Goal: Task Accomplishment & Management: Use online tool/utility

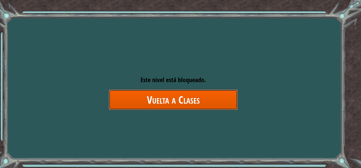
click at [192, 94] on link "Vuelta a Clases" at bounding box center [173, 100] width 129 height 20
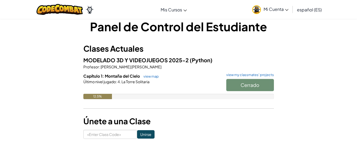
scroll to position [8, 0]
click at [257, 85] on div "Cerrado" at bounding box center [247, 86] width 53 height 15
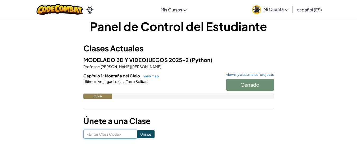
click at [97, 136] on input at bounding box center [110, 134] width 54 height 9
paste input "BathLifeCrash"
type input "BathLifeCrash"
click at [144, 134] on input "Unirse" at bounding box center [145, 134] width 17 height 8
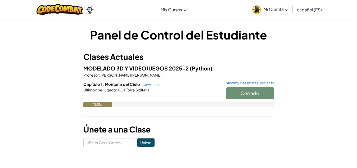
click at [278, 13] on link "Mi Cuenta" at bounding box center [271, 9] width 42 height 17
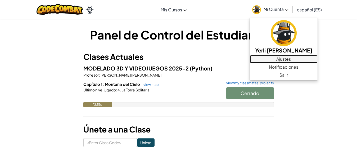
click at [296, 58] on link "Ajustes" at bounding box center [284, 59] width 68 height 8
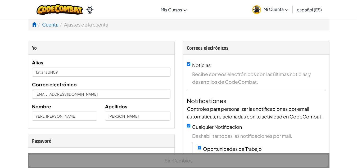
click at [274, 8] on span "Mi Cuenta" at bounding box center [276, 9] width 25 height 6
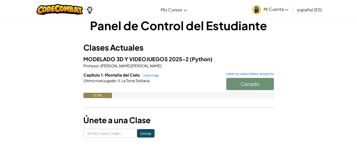
scroll to position [10, 0]
click at [148, 73] on link "view map" at bounding box center [150, 75] width 18 height 4
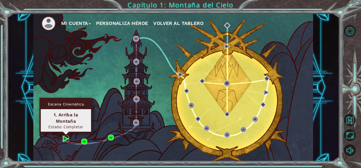
click at [65, 139] on img at bounding box center [66, 139] width 6 height 6
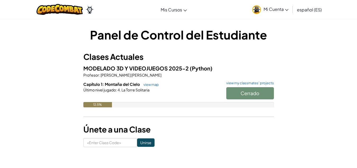
click at [253, 92] on div "Cerrado" at bounding box center [247, 94] width 53 height 15
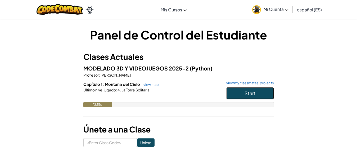
click at [230, 95] on button "Start" at bounding box center [251, 93] width 48 height 12
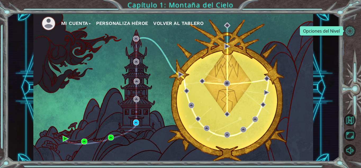
click at [349, 31] on button "Opciones del Nivel" at bounding box center [350, 31] width 12 height 12
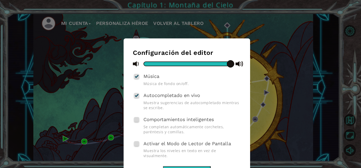
click at [159, 63] on div at bounding box center [187, 63] width 87 height 5
click at [152, 64] on div at bounding box center [187, 63] width 87 height 5
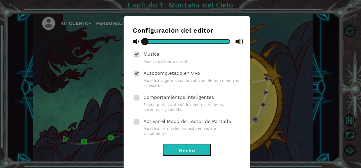
drag, startPoint x: 149, startPoint y: 41, endPoint x: 129, endPoint y: 43, distance: 20.7
click at [129, 43] on div "Configuración del editor Música Música de fondo on/off. Autocompletado en vivo …" at bounding box center [187, 94] width 127 height 157
click at [136, 56] on div at bounding box center [137, 54] width 4 height 4
click at [0, 0] on input "Música" at bounding box center [0, 0] width 0 height 0
click at [154, 41] on div at bounding box center [187, 41] width 87 height 5
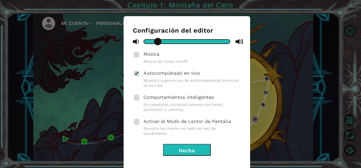
click at [175, 147] on button "Hecho" at bounding box center [187, 150] width 48 height 12
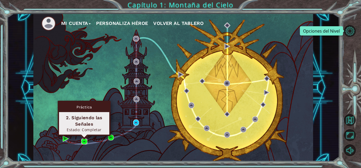
click at [84, 140] on img at bounding box center [84, 142] width 6 height 6
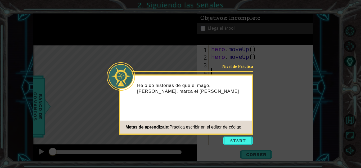
click at [243, 135] on icon at bounding box center [180, 84] width 361 height 168
click at [242, 138] on button "Start" at bounding box center [238, 140] width 30 height 8
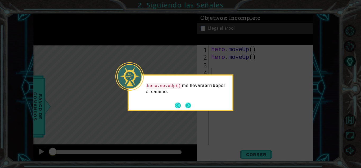
click at [192, 107] on div "hero.moveUp() me llevará arriba por el camino." at bounding box center [181, 92] width 106 height 36
click at [176, 105] on button "Back" at bounding box center [180, 106] width 10 height 6
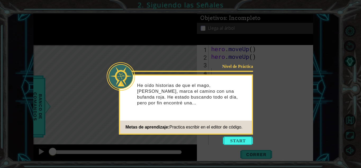
click at [239, 145] on icon at bounding box center [180, 84] width 361 height 168
click at [236, 142] on button "Start" at bounding box center [238, 140] width 30 height 8
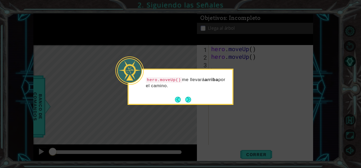
click at [192, 103] on div "hero.moveUp() me llevará arriba por el camino." at bounding box center [181, 87] width 106 height 36
click at [190, 101] on button "Next" at bounding box center [188, 100] width 6 height 6
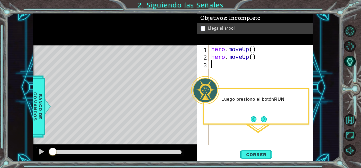
type textarea "hero.moveUp()"
click at [264, 117] on button "Next" at bounding box center [264, 119] width 6 height 6
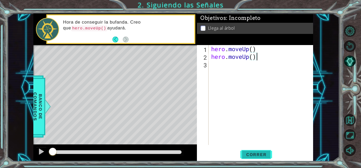
click at [253, 157] on span "Correr" at bounding box center [256, 154] width 31 height 5
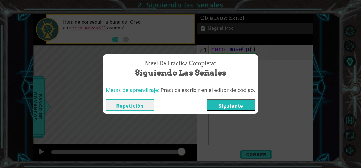
click at [226, 104] on button "Siguiente" at bounding box center [231, 105] width 48 height 12
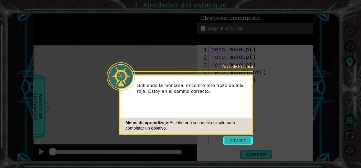
click at [243, 141] on button "Start" at bounding box center [238, 140] width 30 height 8
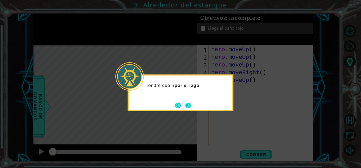
click at [188, 104] on button "Next" at bounding box center [188, 106] width 6 height 6
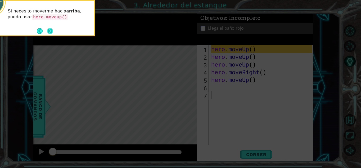
click at [51, 33] on button "Next" at bounding box center [50, 31] width 6 height 6
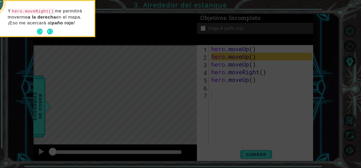
click at [51, 33] on button "Next" at bounding box center [50, 32] width 6 height 6
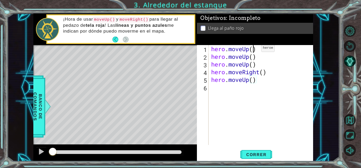
click at [254, 49] on div "hero . moveUp ( ) hero . moveUp ( ) hero . moveUp ( ) hero . moveRight ( ) hero…" at bounding box center [262, 102] width 105 height 115
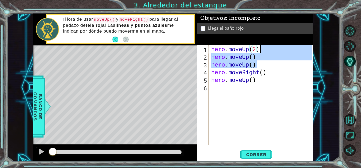
drag, startPoint x: 259, startPoint y: 63, endPoint x: 265, endPoint y: 51, distance: 13.4
click at [265, 51] on div "hero . moveUp ( 2 ) hero . moveUp ( ) hero . moveUp ( ) hero . moveRight ( ) he…" at bounding box center [262, 102] width 105 height 115
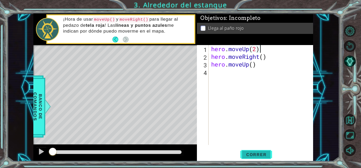
type textarea "hero.moveUp(2)"
click at [258, 155] on span "Correr" at bounding box center [256, 154] width 31 height 5
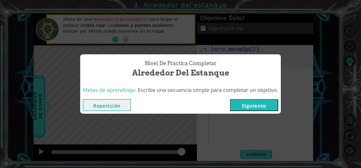
click at [122, 103] on button "Repetición" at bounding box center [107, 105] width 48 height 12
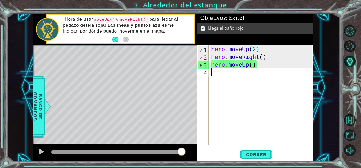
click at [256, 115] on div "hero . moveUp ( 2 ) hero . moveRight ( ) hero . moveUp ( )" at bounding box center [262, 102] width 105 height 115
click at [257, 114] on div "hero . moveUp ( 2 ) hero . moveRight ( ) hero . moveUp ( )" at bounding box center [262, 102] width 105 height 115
click at [258, 153] on span "Correr" at bounding box center [256, 154] width 31 height 5
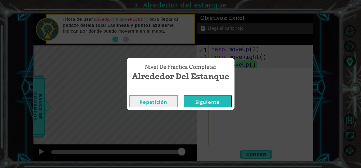
click at [202, 104] on button "Siguiente" at bounding box center [208, 101] width 48 height 12
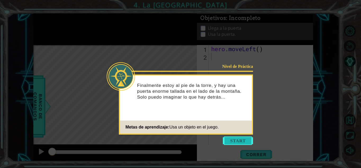
click at [230, 137] on button "Start" at bounding box center [238, 140] width 30 height 8
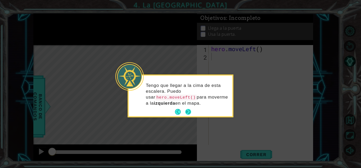
click at [187, 115] on button "Next" at bounding box center [188, 112] width 6 height 6
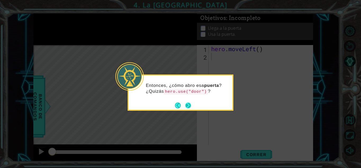
click at [188, 105] on button "Next" at bounding box center [188, 106] width 6 height 6
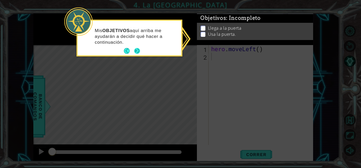
click at [140, 51] on button "Next" at bounding box center [137, 51] width 6 height 6
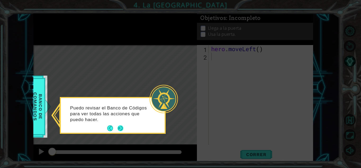
click at [123, 128] on button "Next" at bounding box center [121, 128] width 6 height 6
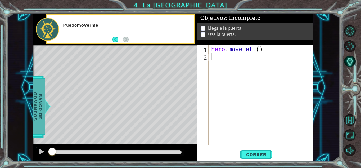
click at [39, 108] on span "Banco de comandos" at bounding box center [38, 106] width 14 height 55
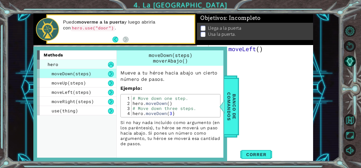
click at [72, 61] on div "methods hero moveDown(steps) moveUp(steps) moveLeft(steps) moveRight(steps) use…" at bounding box center [78, 103] width 83 height 107
click at [72, 61] on div "hero" at bounding box center [76, 64] width 79 height 9
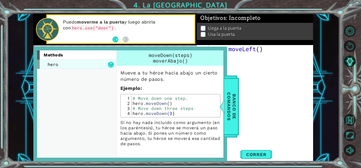
click at [72, 61] on div "hero" at bounding box center [76, 64] width 79 height 9
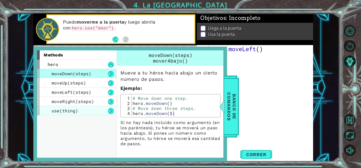
click at [90, 109] on div "use(thing)" at bounding box center [76, 110] width 79 height 9
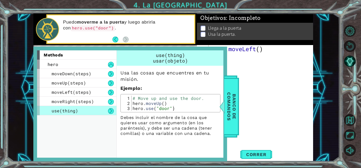
click at [261, 119] on div "hero . moveLeft ( )" at bounding box center [262, 102] width 105 height 115
click at [243, 68] on div "hero . moveLeft ( )" at bounding box center [262, 102] width 105 height 115
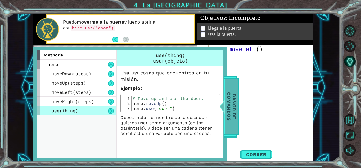
click at [233, 105] on span "Banco de comandos" at bounding box center [232, 106] width 14 height 55
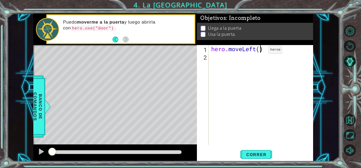
click at [261, 51] on div "hero . moveLeft ( )" at bounding box center [262, 102] width 105 height 115
type textarea "hero.moveLeft(2)"
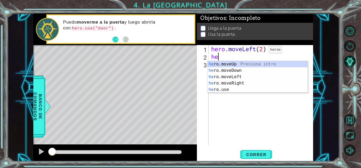
scroll to position [0, 0]
type textarea "hero"
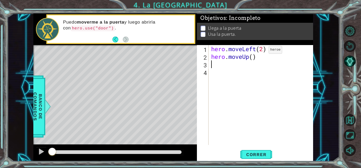
scroll to position [0, 0]
type textarea "hero.moveUp(2)"
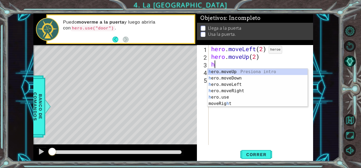
type textarea "her"
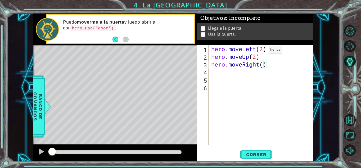
type textarea "hero.moveRight(2)"
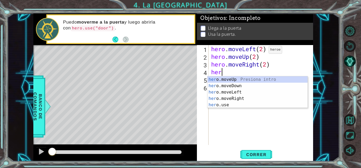
scroll to position [0, 0]
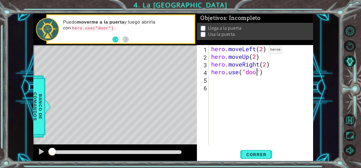
type textarea "hero.use("door")"
click at [251, 79] on div "hero . moveLeft ( 2 ) hero . moveUp ( 2 ) hero . moveRight ( 2 ) hero . use ( "…" at bounding box center [262, 102] width 105 height 115
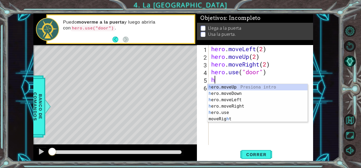
type textarea "he"
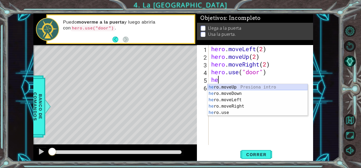
click at [247, 89] on div "he ro.moveUp Presiona intro he ro.moveDown Presiona intro he ro.moveLeft Presio…" at bounding box center [258, 106] width 100 height 45
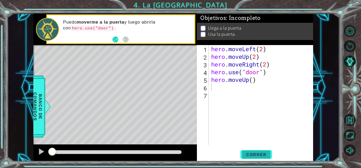
click at [264, 158] on button "Correr" at bounding box center [257, 155] width 32 height 12
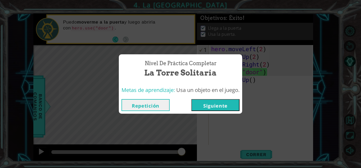
click at [144, 108] on button "Repetición" at bounding box center [146, 105] width 48 height 12
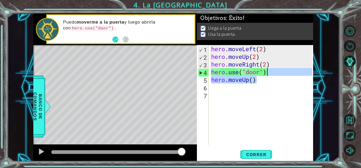
drag, startPoint x: 279, startPoint y: 79, endPoint x: 282, endPoint y: 72, distance: 8.0
click at [282, 72] on div "hero . moveLeft ( 2 ) hero . moveUp ( 2 ) hero . moveRight ( 2 ) hero . use ( "…" at bounding box center [262, 102] width 105 height 115
type textarea "hero.use("door")"
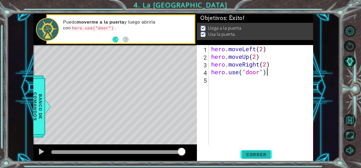
click at [262, 156] on span "Correr" at bounding box center [256, 154] width 31 height 5
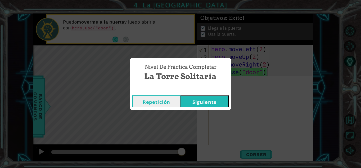
click at [191, 99] on button "Siguiente" at bounding box center [205, 101] width 48 height 12
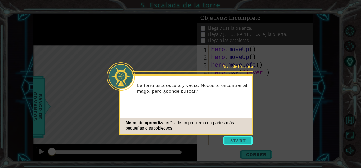
click at [229, 139] on button "Start" at bounding box center [238, 140] width 30 height 8
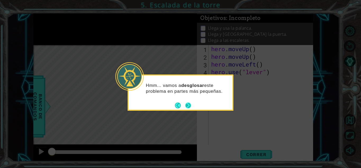
click at [190, 105] on button "Next" at bounding box center [188, 105] width 6 height 6
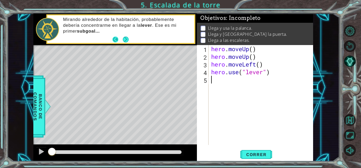
click at [122, 38] on footer at bounding box center [121, 40] width 16 height 8
click at [129, 38] on button "Next" at bounding box center [126, 40] width 6 height 6
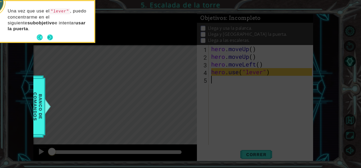
click at [51, 34] on button "Next" at bounding box center [50, 37] width 6 height 6
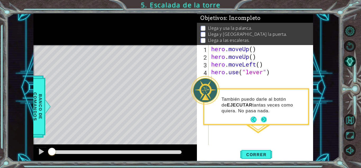
click at [264, 119] on button "Next" at bounding box center [264, 120] width 6 height 6
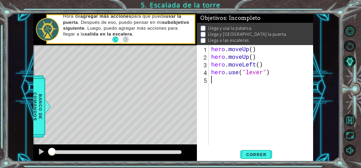
type textarea "h"
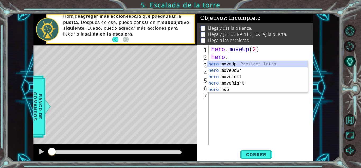
type textarea "h"
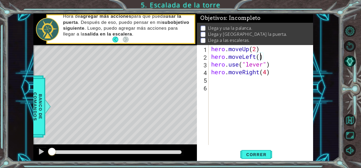
type textarea "hero.moveLeft()"
click at [233, 81] on div "hero . moveUp ( 2 ) hero . moveLeft ( ) hero . use ( "lever" ) hero . moveRight…" at bounding box center [262, 102] width 105 height 115
type textarea "hero.use("door")"
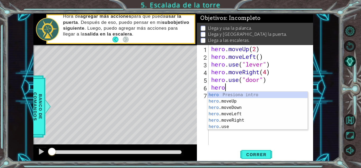
type textarea "hero."
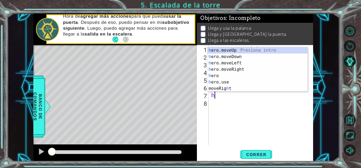
type textarea "her"
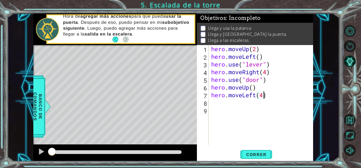
scroll to position [0, 2]
type textarea "hero.moveLeft(4)"
click at [261, 153] on span "Correr" at bounding box center [256, 154] width 31 height 5
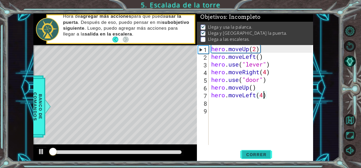
scroll to position [4, 0]
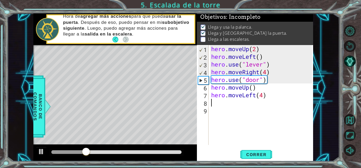
click at [231, 103] on div "hero . moveUp ( 2 ) hero . moveLeft ( ) hero . use ( "lever" ) hero . moveRight…" at bounding box center [262, 102] width 105 height 115
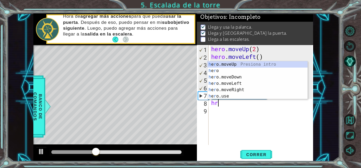
scroll to position [0, 0]
type textarea "h"
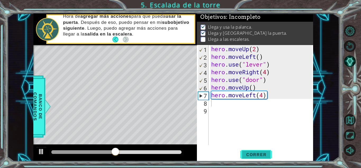
click at [257, 155] on span "Correr" at bounding box center [256, 154] width 31 height 5
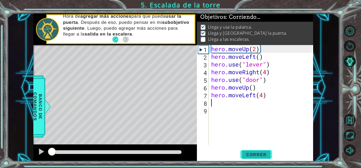
scroll to position [4, 0]
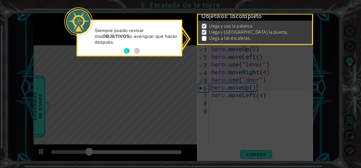
click at [128, 50] on button "Back" at bounding box center [129, 51] width 10 height 6
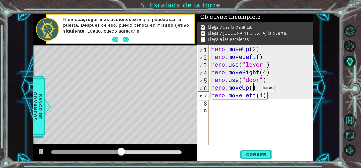
click at [254, 89] on div "hero . moveUp ( 2 ) hero . moveLeft ( ) hero . use ( "lever" ) hero . moveRight…" at bounding box center [262, 102] width 105 height 115
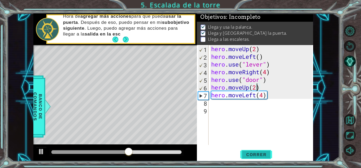
type textarea "hero.moveUp(2)"
click at [261, 155] on span "Correr" at bounding box center [256, 154] width 31 height 5
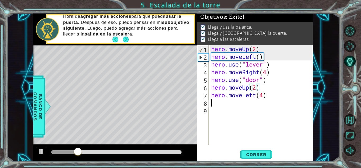
click at [223, 104] on div "hero . moveUp ( 2 ) hero . moveLeft ( ) hero . use ( "lever" ) hero . moveRight…" at bounding box center [262, 102] width 105 height 115
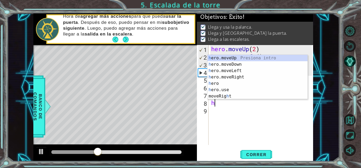
type textarea "her"
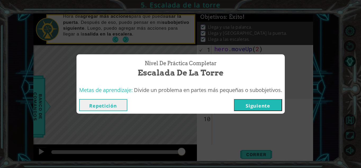
click at [118, 106] on button "Repetición" at bounding box center [103, 105] width 48 height 12
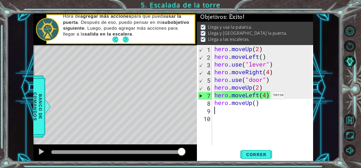
click at [267, 96] on div "hero . moveUp ( 2 ) hero . moveLeft ( ) hero . use ( "lever" ) hero . moveRight…" at bounding box center [264, 102] width 101 height 115
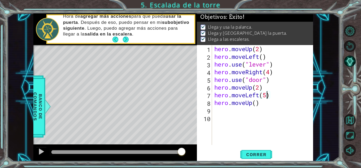
scroll to position [0, 2]
click at [263, 103] on div "hero . moveUp ( 2 ) hero . moveLeft ( ) hero . use ( "lever" ) hero . moveRight…" at bounding box center [264, 102] width 101 height 115
type textarea "hero.moveUp()"
click at [116, 41] on button "Back" at bounding box center [118, 40] width 10 height 6
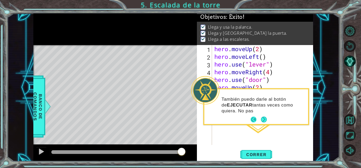
click at [254, 119] on button "Back" at bounding box center [256, 120] width 10 height 6
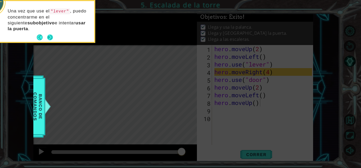
click at [50, 34] on button "Next" at bounding box center [50, 37] width 6 height 6
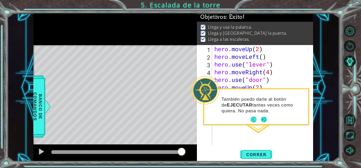
click at [265, 119] on button "Next" at bounding box center [264, 120] width 6 height 6
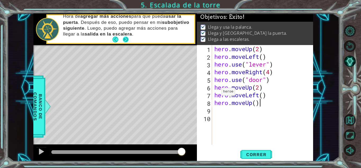
click at [123, 39] on button "Next" at bounding box center [126, 40] width 6 height 6
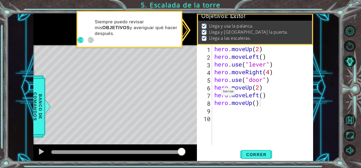
scroll to position [3, 0]
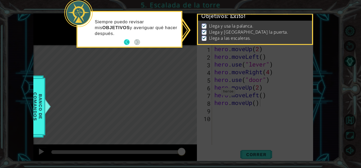
click at [126, 42] on button "Back" at bounding box center [129, 42] width 10 height 6
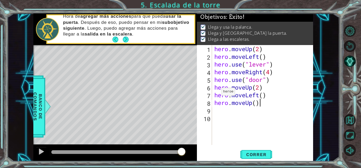
scroll to position [2, 0]
click at [255, 111] on div "hero . moveUp ( 2 ) hero . moveLeft ( ) hero . use ( "lever" ) hero . moveRight…" at bounding box center [264, 102] width 101 height 115
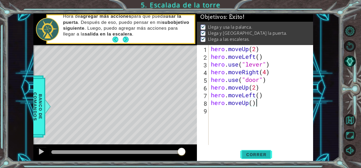
click at [260, 153] on span "Correr" at bounding box center [256, 154] width 31 height 5
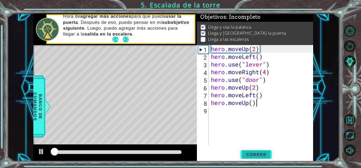
scroll to position [4, 0]
click at [255, 156] on span "Correr" at bounding box center [256, 154] width 31 height 5
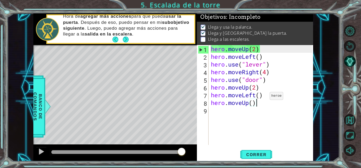
click at [262, 97] on div "hero . moveUp ( 2 ) hero . moveLeft ( ) hero . use ( "lever" ) hero . moveRight…" at bounding box center [262, 102] width 105 height 115
type textarea "hero.moveLeft(4)"
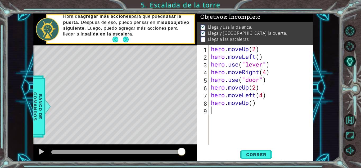
click at [253, 119] on div "hero . moveUp ( 2 ) hero . moveLeft ( ) hero . use ( "lever" ) hero . moveRight…" at bounding box center [262, 102] width 105 height 115
click at [262, 151] on button "Correr" at bounding box center [257, 155] width 32 height 12
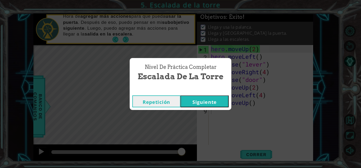
click at [208, 101] on button "Siguiente" at bounding box center [205, 101] width 48 height 12
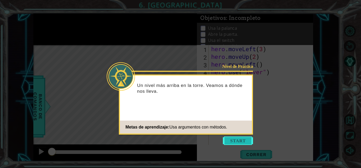
click at [228, 143] on button "Start" at bounding box center [238, 140] width 30 height 8
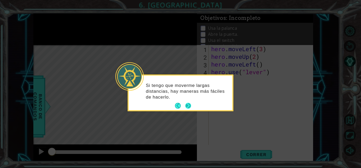
click at [189, 105] on button "Next" at bounding box center [188, 106] width 6 height 6
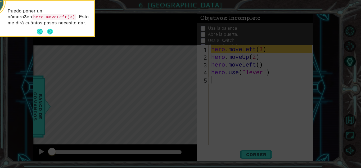
click at [51, 29] on button "Next" at bounding box center [50, 32] width 6 height 6
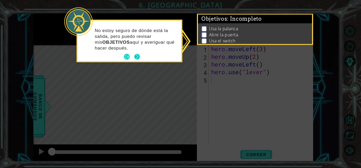
click at [137, 56] on button "Next" at bounding box center [137, 57] width 6 height 6
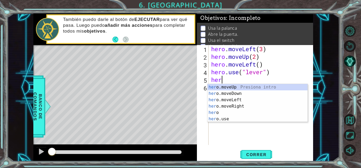
scroll to position [0, 0]
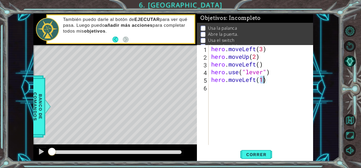
type textarea "hero.moveLeft()"
type textarea "hero.use("door")"
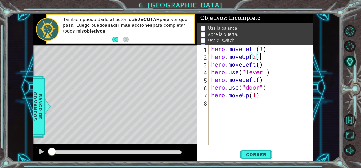
click at [260, 56] on div "hero . moveLeft ( 3 ) hero . moveUp ( 2 ) hero . moveLeft ( ) hero . use ( "lev…" at bounding box center [262, 102] width 105 height 115
type textarea "hero.moveUp(2)"
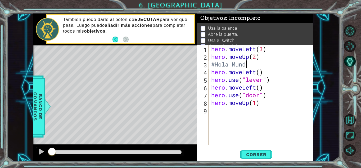
scroll to position [0, 2]
click at [273, 88] on div "hero . moveLeft ( 3 ) hero . moveUp ( 2 ) #Hola Mundo hero . moveLeft ( ) hero …" at bounding box center [262, 102] width 105 height 115
type textarea "hero.moveLeft()"
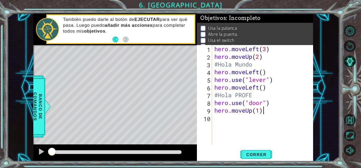
click at [268, 113] on div "hero . moveLeft ( 3 ) hero . moveUp ( 2 ) #Hola Mundo hero . moveLeft ( ) hero …" at bounding box center [264, 102] width 101 height 115
type textarea "hero.moveUp(1)"
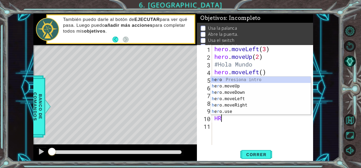
scroll to position [0, 0]
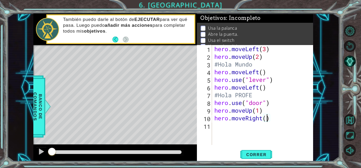
type textarea "hero.moveRight(2)"
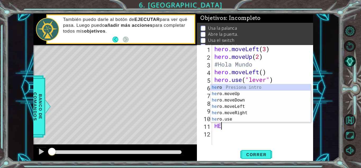
scroll to position [0, 0]
type textarea "H"
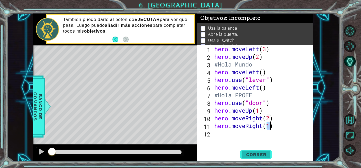
type textarea "hero.moveRight(1)"
click at [258, 153] on span "Correr" at bounding box center [256, 154] width 31 height 5
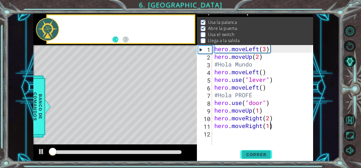
scroll to position [7, 0]
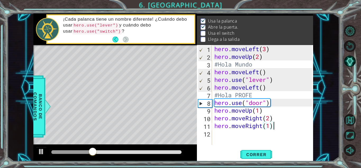
click at [291, 126] on div "hero . moveLeft ( 3 ) hero . moveUp ( 2 ) #Hola Mundo hero . moveLeft ( ) hero …" at bounding box center [264, 102] width 101 height 115
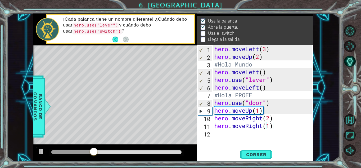
scroll to position [0, 0]
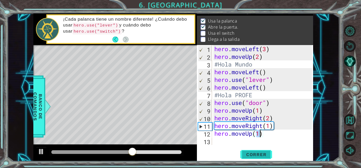
click at [258, 152] on span "Correr" at bounding box center [256, 154] width 31 height 5
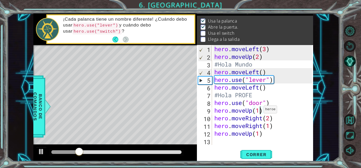
click at [259, 111] on div "hero . moveLeft ( 3 ) hero . moveUp ( 2 ) #Hola Mundo hero . moveLeft ( ) hero …" at bounding box center [264, 102] width 101 height 115
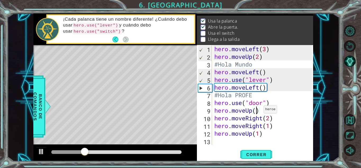
scroll to position [0, 2]
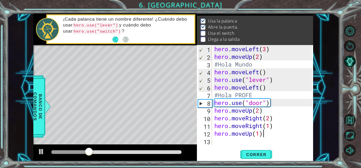
click at [279, 132] on div "hero . moveLeft ( 3 ) hero . moveUp ( 2 ) #Hola Mundo hero . moveLeft ( ) hero …" at bounding box center [264, 102] width 101 height 115
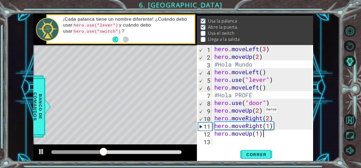
click at [260, 111] on div "hero . moveLeft ( 3 ) hero . moveUp ( 2 ) #Hola Mundo hero . moveLeft ( ) hero …" at bounding box center [264, 102] width 101 height 115
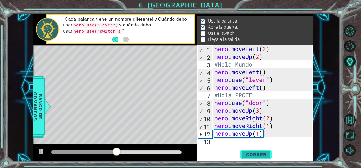
click at [259, 155] on span "Correr" at bounding box center [256, 154] width 31 height 5
click at [260, 108] on div "hero . moveLeft ( 3 ) hero . moveUp ( 2 ) #Hola Mundo hero . moveLeft ( ) hero …" at bounding box center [264, 102] width 101 height 115
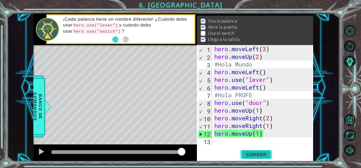
click at [260, 154] on span "Correr" at bounding box center [256, 154] width 31 height 5
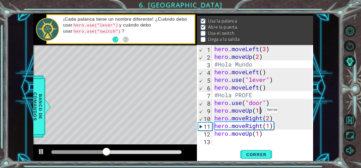
click at [261, 111] on div "hero . moveLeft ( 3 ) hero . moveUp ( 2 ) #Hola Mundo hero . moveLeft ( ) hero …" at bounding box center [264, 102] width 101 height 115
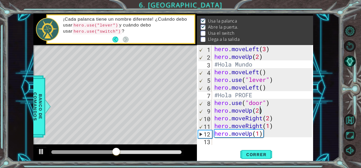
click at [282, 119] on div "hero . moveLeft ( 3 ) hero . moveUp ( 2 ) #Hola Mundo hero . moveLeft ( ) hero …" at bounding box center [264, 102] width 101 height 115
type textarea "hero.moveRight(2)"
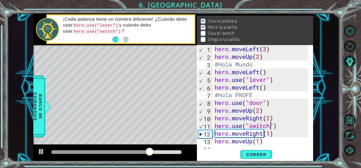
scroll to position [0, 3]
click at [279, 142] on div "hero . moveLeft ( 3 ) hero . moveUp ( 2 ) #Hola Mundo hero . moveLeft ( ) hero …" at bounding box center [262, 102] width 97 height 115
click at [259, 150] on button "Correr" at bounding box center [257, 155] width 32 height 12
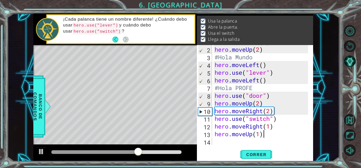
scroll to position [0, 0]
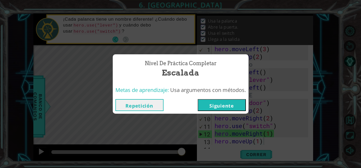
click at [147, 102] on button "Repetición" at bounding box center [140, 105] width 48 height 12
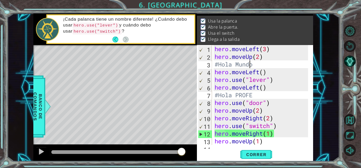
click at [250, 63] on div "hero . moveLeft ( 3 ) hero . moveUp ( 2 ) #Hola Mundo hero . moveLeft ( ) hero …" at bounding box center [262, 102] width 97 height 115
type textarea "#Hola Mundo"
drag, startPoint x: 254, startPoint y: 64, endPoint x: 206, endPoint y: 66, distance: 48.2
click at [206, 66] on div "#Hola Mundo 1 2 3 4 5 6 7 8 9 10 11 12 13 14 hero . moveLeft ( 3 ) hero . moveU…" at bounding box center [254, 95] width 115 height 100
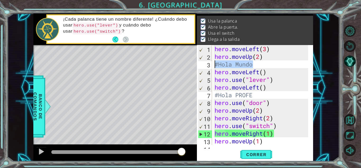
scroll to position [0, 0]
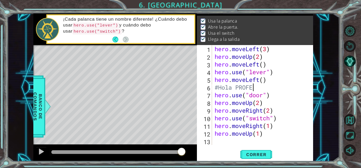
click at [261, 87] on div "hero . moveLeft ( 3 ) hero . moveUp ( 2 ) hero . moveLeft ( ) hero . use ( "lev…" at bounding box center [264, 102] width 101 height 115
type textarea "#"
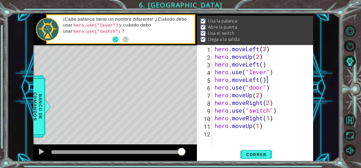
click at [269, 65] on div "hero . moveLeft ( 3 ) hero . moveUp ( 2 ) hero . moveLeft ( ) hero . use ( "lev…" at bounding box center [264, 102] width 101 height 115
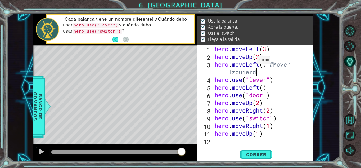
scroll to position [0, 5]
click at [267, 104] on div "hero . moveLeft ( 3 ) hero . moveUp ( 2 ) hero . moveLeft ( ) #Mover Izquierda …" at bounding box center [264, 102] width 101 height 115
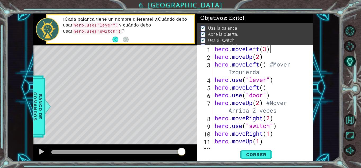
scroll to position [0, 0]
click at [276, 52] on div "hero . moveLeft ( 3 ) hero . moveUp ( 2 ) hero . moveLeft ( ) #Mover Izquierda …" at bounding box center [262, 102] width 97 height 115
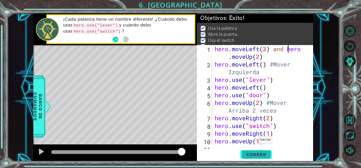
click at [254, 155] on span "Correr" at bounding box center [256, 154] width 31 height 5
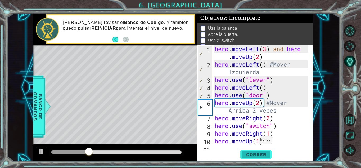
click at [254, 155] on span "Correr" at bounding box center [256, 154] width 31 height 5
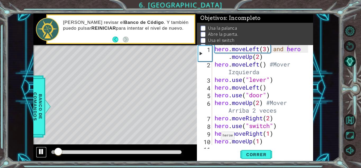
click at [45, 151] on div at bounding box center [41, 151] width 7 height 7
click at [284, 48] on div "hero . moveLeft ( 3 ) and hero . moveUp ( 2 ) hero . moveLeft ( ) #Mover Izquie…" at bounding box center [262, 106] width 97 height 123
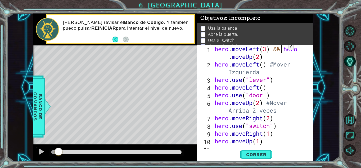
scroll to position [0, 3]
click at [261, 153] on span "Correr" at bounding box center [256, 154] width 31 height 5
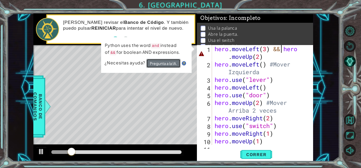
click at [173, 64] on button "Pregunta a la IA." at bounding box center [164, 63] width 34 height 9
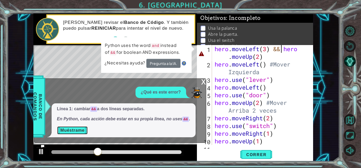
click at [76, 128] on button "Muéstrame" at bounding box center [72, 130] width 31 height 8
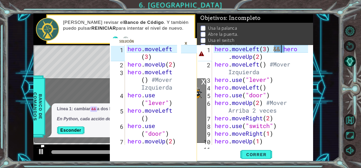
scroll to position [0, 0]
click at [185, 41] on div "×" at bounding box center [186, 43] width 8 height 9
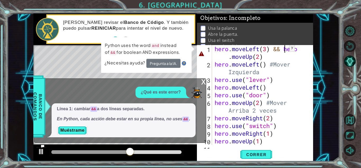
click at [285, 49] on div "hero . moveLeft ( 3 ) && hero . moveUp ( 2 ) hero . moveLeft ( ) #Mover Izquier…" at bounding box center [262, 106] width 97 height 123
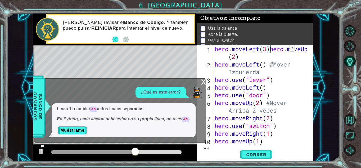
scroll to position [0, 2]
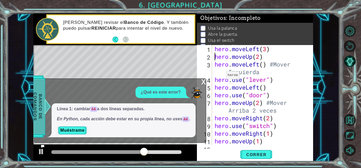
click at [36, 112] on span "Banco de comandos" at bounding box center [38, 106] width 14 height 55
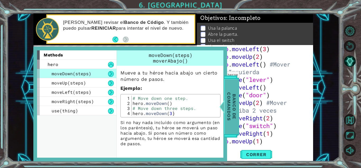
click at [36, 112] on div "methods hero moveDown(steps) moveUp(steps) moveLeft(steps) moveRight(steps) use…" at bounding box center [130, 104] width 194 height 114
click at [233, 96] on span "Banco de comandos" at bounding box center [232, 106] width 14 height 55
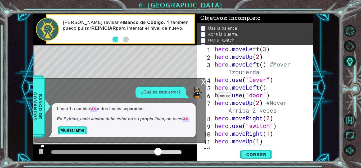
click at [204, 82] on div "x" at bounding box center [203, 81] width 5 height 5
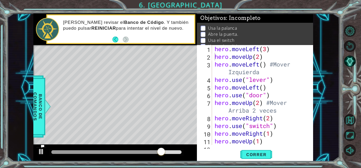
click at [277, 48] on div "hero . moveLeft ( 3 ) hero . moveUp ( 2 ) hero . moveLeft ( ) #Mover Izquierda …" at bounding box center [262, 102] width 97 height 115
click at [215, 49] on div "hero . moveLeft ( 3 ) hero . moveUp ( 2 ) hero . moveLeft ( ) #Mover Izquierda …" at bounding box center [262, 102] width 97 height 115
click at [289, 51] on div "if hero . moveLeft ( 3 ) hero . moveUp ( 2 ) hero . moveLeft ( ) #Mover Izquier…" at bounding box center [262, 102] width 97 height 115
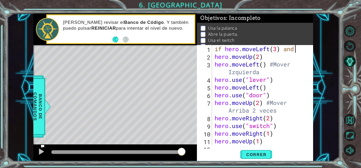
scroll to position [0, 3]
click at [284, 56] on div "if hero . moveLeft ( 3 ) and hero . moveUp ( 2 ) hero . moveLeft ( ) #Mover Izq…" at bounding box center [262, 106] width 97 height 123
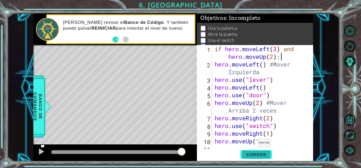
click at [254, 155] on span "Correr" at bounding box center [256, 154] width 31 height 5
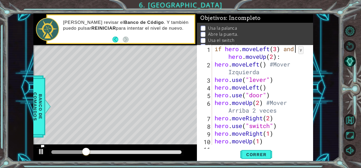
click at [294, 51] on div "if hero . moveLeft ( 3 ) and hero . moveUp ( 2 ) : hero . moveLeft ( ) #Mover I…" at bounding box center [262, 106] width 97 height 123
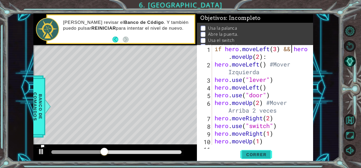
click at [260, 152] on span "Correr" at bounding box center [256, 154] width 31 height 5
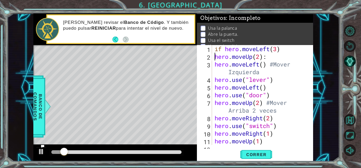
scroll to position [0, 2]
click at [225, 48] on div "if hero . moveLeft ( 3 ) hero . moveUp ( 2 ) : hero . moveLeft ( ) #Mover Izqui…" at bounding box center [262, 102] width 97 height 115
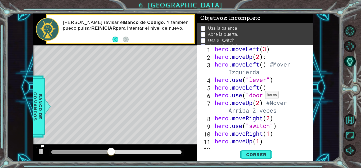
scroll to position [0, 0]
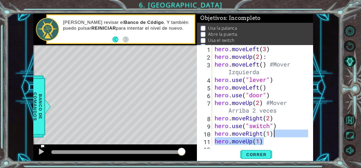
drag, startPoint x: 271, startPoint y: 144, endPoint x: 277, endPoint y: 134, distance: 11.7
click at [277, 134] on div "hero . moveLeft ( 3 ) hero . moveUp ( 2 ) : hero . moveLeft ( ) #Mover Izquierd…" at bounding box center [262, 102] width 97 height 115
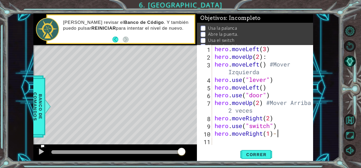
scroll to position [0, 2]
click at [277, 134] on div "hero . moveLeft ( 3 ) hero . moveUp ( 2 ) : hero . moveLeft ( ) #Mover Izquierd…" at bounding box center [264, 102] width 101 height 115
click at [274, 46] on div "hero . moveLeft ( 3 ) hero . moveUp ( 2 ) : hero . moveLeft ( ) #Mover Izquierd…" at bounding box center [264, 102] width 101 height 115
click at [215, 48] on div "hero . moveLeft ( 3 ) hero . moveUp ( 2 ) : hero . moveLeft ( ) #Mover Izquierd…" at bounding box center [264, 102] width 101 height 115
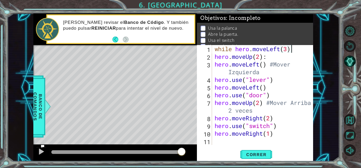
click at [298, 48] on div "while hero . moveLeft ( 3 ) hero . moveUp ( 2 ) : hero . moveLeft ( ) #Mover Iz…" at bounding box center [264, 102] width 101 height 115
click at [215, 57] on div "while hero . moveLeft ( 3 ) : hero . moveUp ( 2 ) : hero . moveLeft ( ) #Mover …" at bounding box center [264, 102] width 101 height 115
click at [265, 155] on span "Correr" at bounding box center [256, 154] width 31 height 5
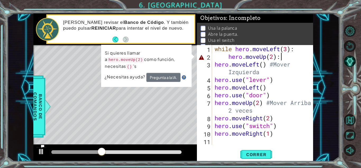
click at [283, 60] on div "while hero . moveLeft ( 3 ) : hero . moveUp ( 2 ) : hero . moveLeft ( ) #Mover …" at bounding box center [264, 102] width 101 height 115
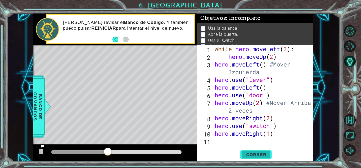
click at [254, 150] on button "Correr" at bounding box center [257, 155] width 32 height 12
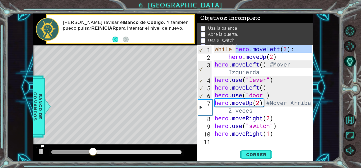
drag, startPoint x: 235, startPoint y: 51, endPoint x: 208, endPoint y: 54, distance: 27.4
click at [208, 54] on div "hero.moveUp(2) 1 2 3 4 5 6 7 8 9 10 11 while hero . moveLeft ( 3 ) : hero . mov…" at bounding box center [254, 95] width 115 height 100
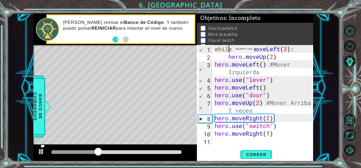
click at [230, 50] on div "while hero . moveLeft ( 3 ) : hero . moveUp ( 2 ) hero . moveLeft ( ) #Mover Iz…" at bounding box center [264, 102] width 101 height 115
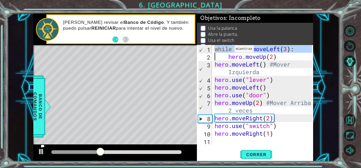
click at [230, 50] on div "while hero . moveLeft ( 3 ) : hero . moveUp ( 2 ) hero . moveLeft ( ) #Mover Iz…" at bounding box center [264, 102] width 101 height 115
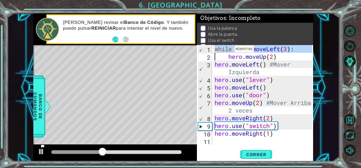
click at [230, 50] on div "while hero . moveLeft ( 3 ) : hero . moveUp ( 2 ) hero . moveLeft ( ) #Mover Iz…" at bounding box center [263, 95] width 99 height 100
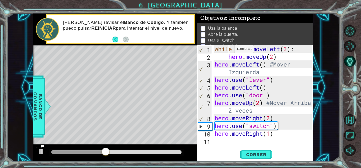
click at [230, 50] on div "while hero . moveLeft ( 3 ) : hero . moveUp ( 2 ) hero . moveLeft ( ) #Mover Iz…" at bounding box center [264, 102] width 101 height 115
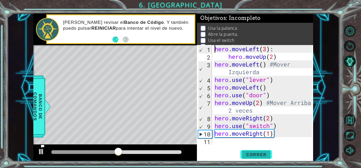
click at [256, 155] on span "Correr" at bounding box center [256, 154] width 31 height 5
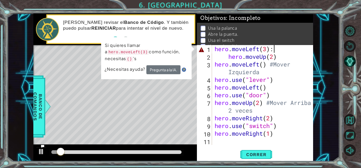
click at [278, 50] on div "hero . moveLeft ( 3 ) : hero . moveUp ( 2 ) hero . moveLeft ( ) #Mover Izquierd…" at bounding box center [264, 102] width 101 height 115
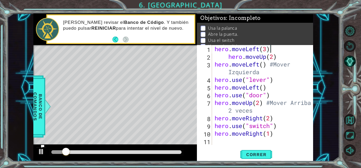
click at [229, 58] on div "hero . moveLeft ( 3 ) hero . moveUp ( 2 ) hero . moveLeft ( ) #Mover Izquierda …" at bounding box center [264, 102] width 101 height 115
type textarea "hero.moveUp(2)"
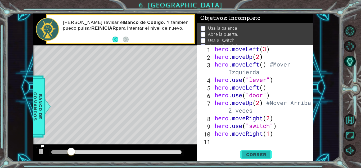
click at [257, 153] on span "Correr" at bounding box center [256, 154] width 31 height 5
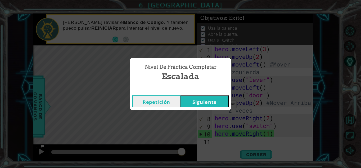
click at [193, 101] on button "Siguiente" at bounding box center [205, 101] width 48 height 12
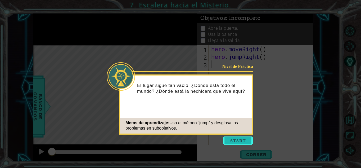
click at [232, 140] on button "Start" at bounding box center [238, 140] width 30 height 8
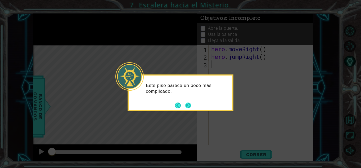
click at [190, 107] on button "Next" at bounding box center [188, 105] width 6 height 6
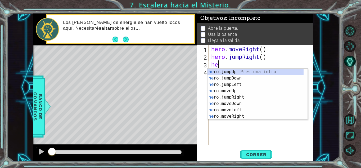
scroll to position [0, 0]
type textarea "h"
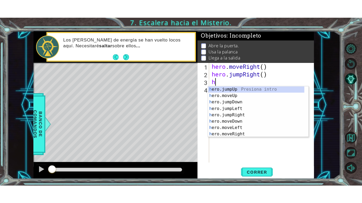
scroll to position [0, 0]
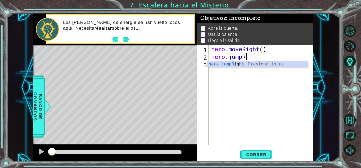
type textarea "h"
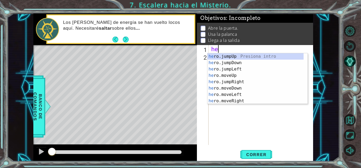
type textarea "h"
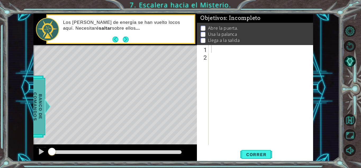
click at [34, 114] on span "Banco de comandos" at bounding box center [38, 106] width 14 height 55
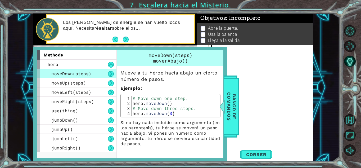
click at [265, 47] on div at bounding box center [262, 102] width 105 height 115
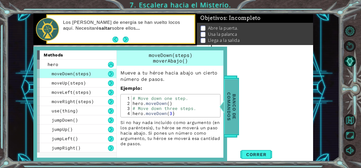
click at [227, 112] on span "Banco de comandos" at bounding box center [232, 106] width 14 height 55
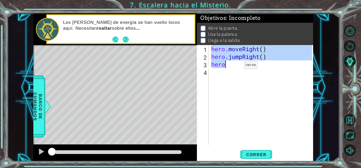
click at [236, 66] on div "hero . moveRight ( ) hero . jumpRight ( ) hero" at bounding box center [261, 95] width 102 height 100
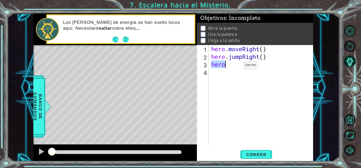
drag, startPoint x: 236, startPoint y: 66, endPoint x: 188, endPoint y: 32, distance: 59.8
click at [188, 32] on div "1 ההההההההההההההההההההההההההההההההההההההההההההההההההההההההההההההההההההההההההההה…" at bounding box center [173, 88] width 280 height 148
type textarea "hero.moveRight() hero.jumpRight()"
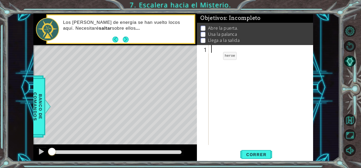
click at [188, 32] on div "Los ríos de energía se han vuelto locos aquí. Necesitaré saltar sobre ellos ..." at bounding box center [126, 29] width 135 height 25
click at [220, 50] on div at bounding box center [262, 102] width 105 height 115
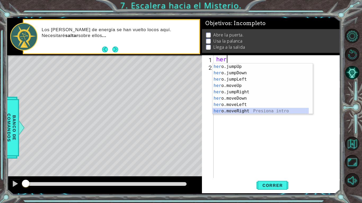
type textarea "hero.moveRight(1)"
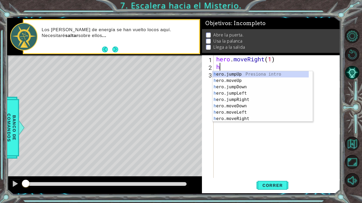
type textarea "he"
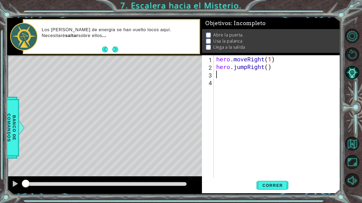
type textarea "her"
type textarea "hero.jumpRight(2)"
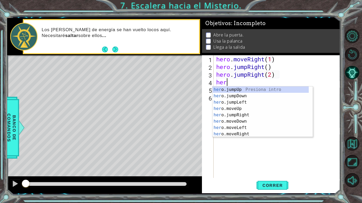
scroll to position [0, 0]
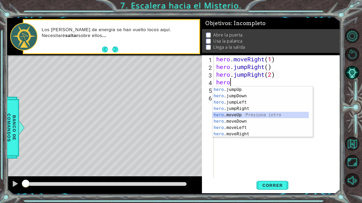
type textarea "hero.moveUp(1)"
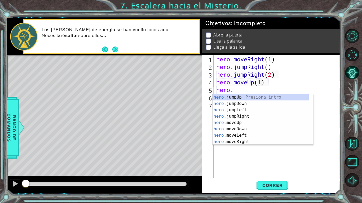
scroll to position [0, 1]
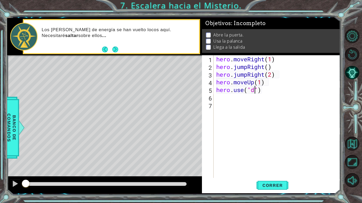
type textarea "hero.use("door")"
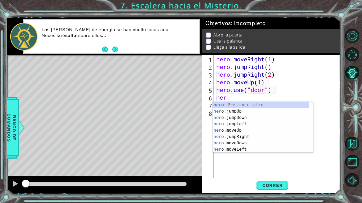
scroll to position [0, 0]
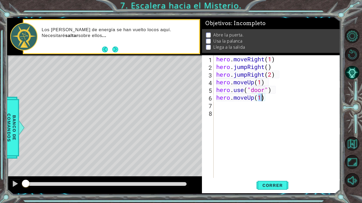
type textarea "hero.moveUp(2)"
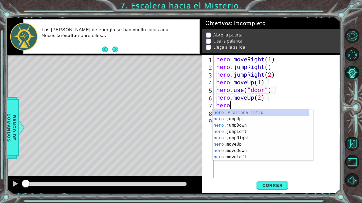
click at [282, 92] on div "hero . moveRight ( 1 ) hero . jumpRight ( ) hero . jumpRight ( 2 ) hero . moveU…" at bounding box center [278, 124] width 126 height 138
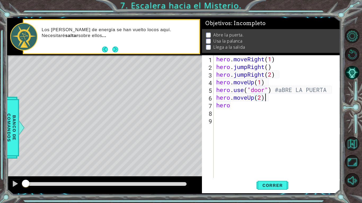
scroll to position [0, 2]
drag, startPoint x: 329, startPoint y: 90, endPoint x: 279, endPoint y: 91, distance: 49.6
click at [279, 91] on div "hero . moveRight ( 1 ) hero . jumpRight ( ) hero . jumpRight ( 2 ) hero . moveU…" at bounding box center [278, 124] width 126 height 138
click at [273, 61] on div "hero . moveRight ( 1 ) hero . jumpRight ( ) hero . jumpRight ( 2 ) hero . moveU…" at bounding box center [278, 124] width 126 height 138
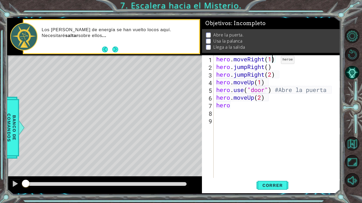
scroll to position [0, 2]
click at [248, 102] on div "hero . moveRight ( ) hero . jumpRight ( ) hero . jumpRight ( 2 ) hero . moveUp …" at bounding box center [278, 124] width 126 height 138
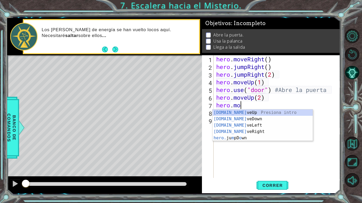
scroll to position [0, 1]
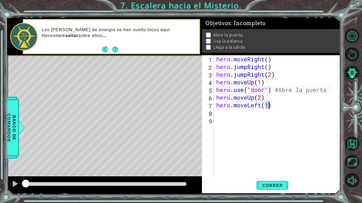
type textarea "hero.moveLeft()"
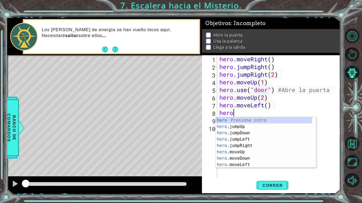
scroll to position [0, 1]
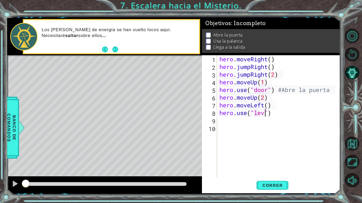
type textarea "hero.use("lever")"
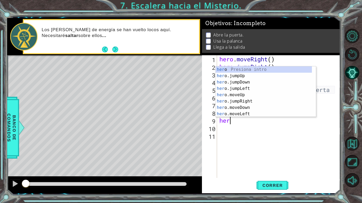
type textarea "hero"
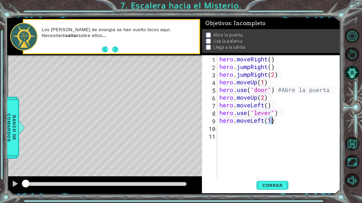
type textarea "hero.moveLeft(2)"
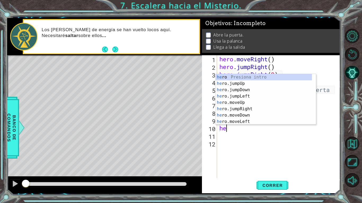
type textarea "hero"
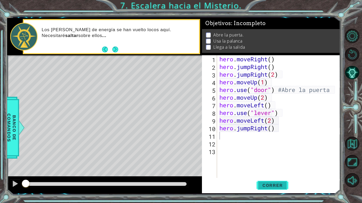
click at [262, 168] on span "Correr" at bounding box center [272, 185] width 31 height 5
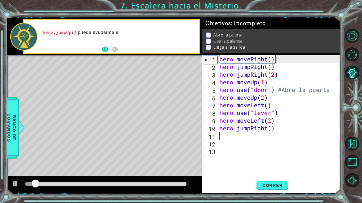
click at [288, 69] on div "hero . moveRight ( ) hero . jumpRight ( ) hero . jumpRight ( 2 ) hero . moveUp …" at bounding box center [279, 124] width 123 height 138
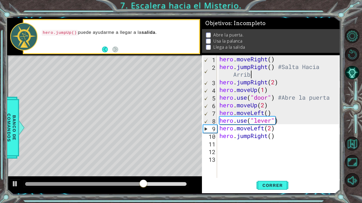
scroll to position [0, 5]
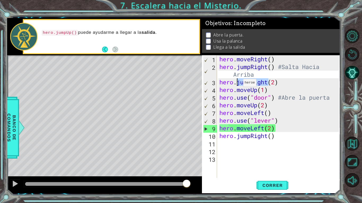
drag, startPoint x: 267, startPoint y: 83, endPoint x: 238, endPoint y: 84, distance: 29.2
click at [238, 84] on div "hero . moveRight ( ) hero . jumpRight ( ) #Salta Hacia Arriba hero . jumpRight …" at bounding box center [279, 124] width 123 height 138
click at [238, 84] on div "hero . moveRight ( ) hero . jumpRight ( ) #Salta Hacia Arriba hero . jumpRight …" at bounding box center [278, 116] width 121 height 123
drag, startPoint x: 251, startPoint y: 82, endPoint x: 238, endPoint y: 83, distance: 12.8
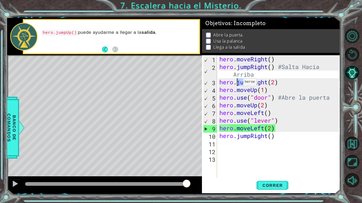
click at [238, 83] on div "hero . moveRight ( ) hero . jumpRight ( ) #Salta Hacia Arriba hero . jumpRight …" at bounding box center [279, 124] width 123 height 138
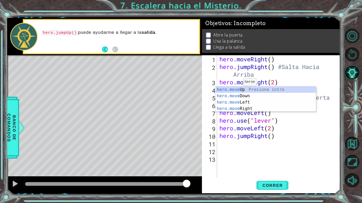
scroll to position [0, 1]
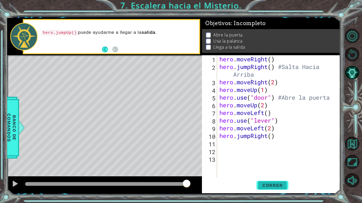
click at [270, 168] on span "Correr" at bounding box center [272, 185] width 31 height 5
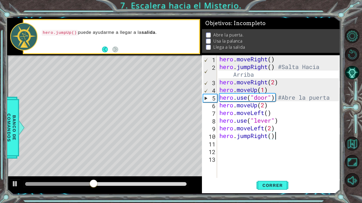
click at [275, 136] on div "hero . moveRight ( ) hero . jumpRight ( ) #Salta Hacia Arriba hero . moveRight …" at bounding box center [279, 124] width 123 height 138
type textarea "hero.jumpRight()"
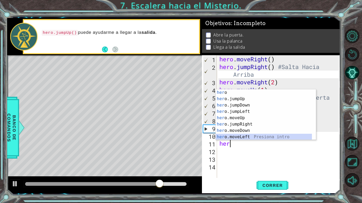
click at [250, 136] on div "her o Presiona intro her o.jumpUp Presiona intro her o.jumpDown Presiona intro …" at bounding box center [264, 122] width 96 height 64
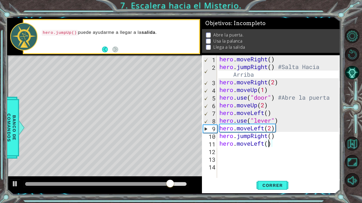
scroll to position [0, 2]
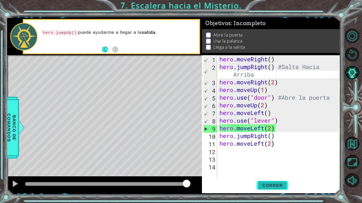
click at [278, 168] on span "Correr" at bounding box center [272, 185] width 31 height 5
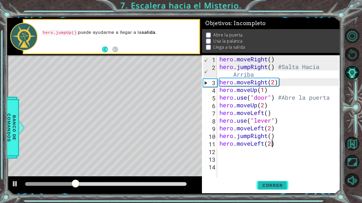
click at [278, 168] on span "Correr" at bounding box center [272, 185] width 31 height 5
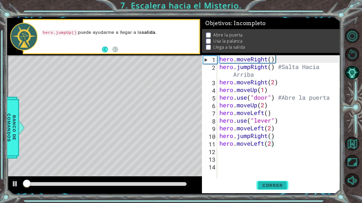
click at [278, 168] on span "Correr" at bounding box center [272, 185] width 31 height 5
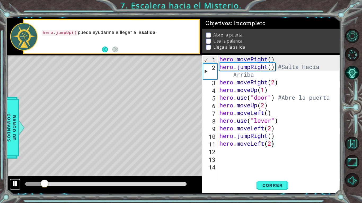
click at [17, 168] on div at bounding box center [15, 184] width 7 height 7
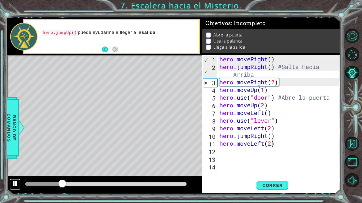
click at [17, 168] on div at bounding box center [15, 184] width 7 height 7
click at [273, 83] on div "hero . moveRight ( ) hero . jumpRight ( ) #Salta Hacia Arriba hero . moveRight …" at bounding box center [279, 124] width 123 height 138
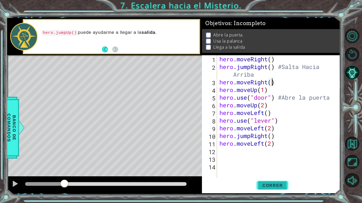
click at [263, 168] on span "Correr" at bounding box center [272, 185] width 31 height 5
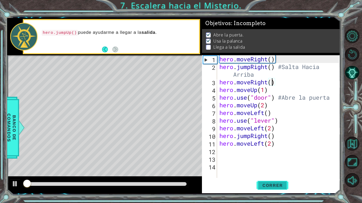
scroll to position [2, 0]
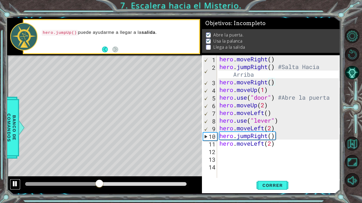
click at [16, 168] on div at bounding box center [15, 184] width 7 height 7
drag, startPoint x: 268, startPoint y: 136, endPoint x: 251, endPoint y: 137, distance: 17.6
click at [251, 137] on div "hero . moveRight ( ) hero . jumpRight ( ) #Salta Hacia Arriba hero . moveRight …" at bounding box center [279, 124] width 123 height 138
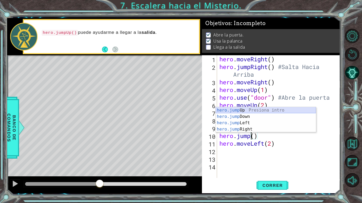
click at [248, 111] on div "hero.jump Up Presiona intro hero.jump Down Presiona intro hero.jump Left Presio…" at bounding box center [266, 126] width 100 height 38
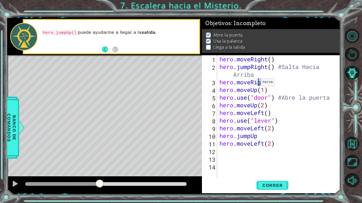
drag, startPoint x: 268, startPoint y: 83, endPoint x: 257, endPoint y: 84, distance: 10.9
click at [257, 84] on div "hero . moveRight ( ) hero . jumpRight ( ) #Salta Hacia Arriba hero . moveRight …" at bounding box center [279, 124] width 123 height 138
drag, startPoint x: 268, startPoint y: 67, endPoint x: 252, endPoint y: 68, distance: 16.0
click at [252, 68] on div "hero . moveRight ( ) hero . jumpRight ( ) #Salta Hacia Arriba hero . moveRight …" at bounding box center [279, 124] width 123 height 138
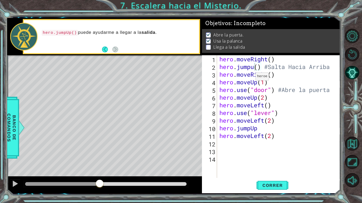
click at [248, 71] on body "1 ההההההההההההההההההההההההההההההההההההההההההההההההההההההההההההההההההההההההההההה…" at bounding box center [181, 101] width 362 height 203
click at [269, 168] on button "Correr" at bounding box center [272, 186] width 32 height 14
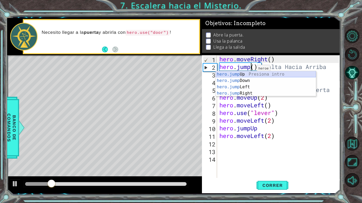
click at [249, 73] on div "hero.jump Up Presiona intro hero.jump Down Presiona intro hero.jump Left Presio…" at bounding box center [266, 90] width 100 height 38
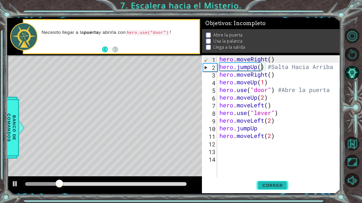
click at [272, 168] on span "Correr" at bounding box center [272, 185] width 31 height 5
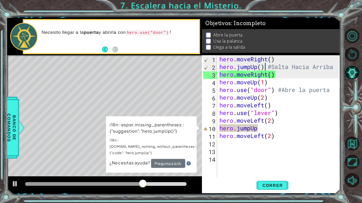
click at [269, 129] on div "hero . moveRight ( ) hero . jumpUp ( ) #Salta Hacia Arriba hero . moveRight ( )…" at bounding box center [279, 124] width 123 height 138
type textarea "hero.jumpUp()"
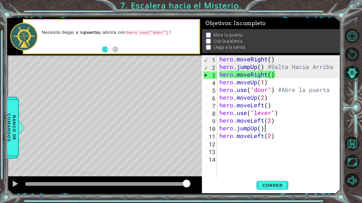
click at [246, 152] on div "hero . moveRight ( ) hero . jumpUp ( ) #Salta Hacia Arriba hero . moveRight ( )…" at bounding box center [279, 124] width 123 height 138
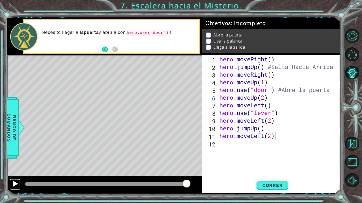
click at [11, 168] on button at bounding box center [15, 184] width 11 height 11
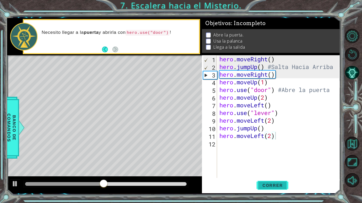
click at [274, 168] on span "Correr" at bounding box center [272, 185] width 31 height 5
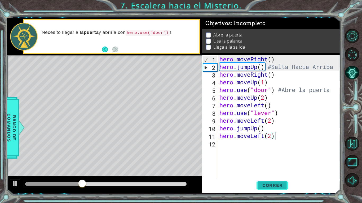
click at [276, 168] on span "Correr" at bounding box center [272, 185] width 31 height 5
click at [256, 69] on div "hero . moveRight ( ) hero . jumpUp ( ) #Salta Hacia Arriba hero . moveRight ( )…" at bounding box center [279, 124] width 123 height 138
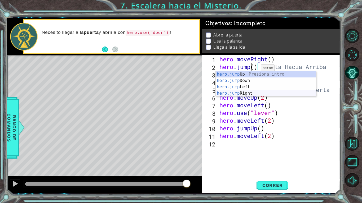
click at [258, 92] on div "hero.jump Up Presiona intro hero.jump Down Presiona intro hero.jump Left Presio…" at bounding box center [266, 90] width 100 height 38
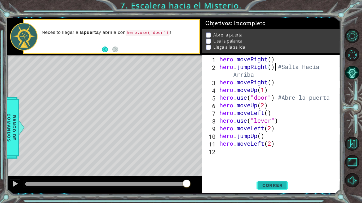
click at [278, 168] on button "Correr" at bounding box center [272, 186] width 32 height 14
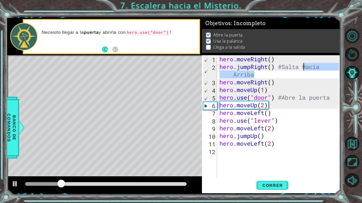
drag, startPoint x: 291, startPoint y: 77, endPoint x: 302, endPoint y: 68, distance: 14.4
click at [302, 68] on div "hero . moveRight ( ) hero . jumpRight ( ) #Salta Hacia Arriba hero . moveRight …" at bounding box center [279, 124] width 123 height 138
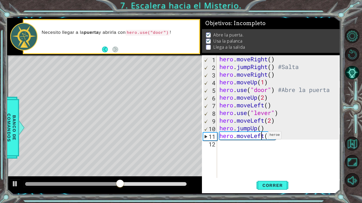
click at [263, 137] on div "hero . moveRight ( ) hero . jumpRight ( ) #Salta hero . moveRight ( ) hero . mo…" at bounding box center [279, 124] width 123 height 138
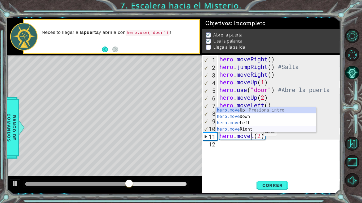
click at [250, 127] on div "hero.move Up Presiona intro hero.move Down Presiona intro hero.move Left Presio…" at bounding box center [266, 126] width 100 height 38
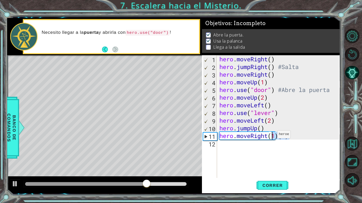
drag, startPoint x: 296, startPoint y: 137, endPoint x: 272, endPoint y: 136, distance: 24.1
click at [272, 136] on div "hero . moveRight ( ) hero . jumpRight ( ) #Salta hero . moveRight ( ) hero . mo…" at bounding box center [279, 124] width 123 height 138
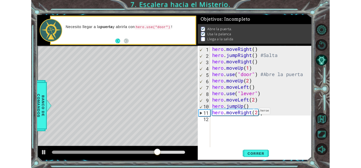
scroll to position [0, 2]
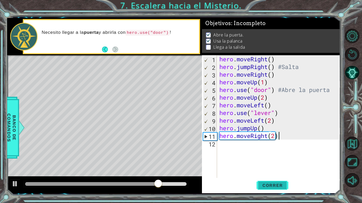
type textarea "hero.moveRight(2)"
click at [280, 168] on button "Correr" at bounding box center [272, 186] width 32 height 14
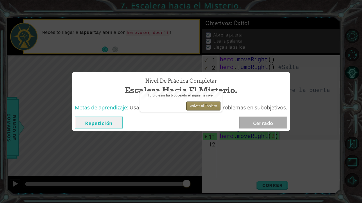
click at [213, 106] on button "Volver al Tablero" at bounding box center [203, 106] width 34 height 9
click at [209, 108] on button "Volver al Tablero" at bounding box center [203, 106] width 34 height 9
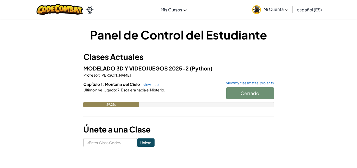
click at [262, 87] on div "Cerrado" at bounding box center [247, 94] width 53 height 15
click at [156, 83] on link "view map" at bounding box center [150, 84] width 18 height 4
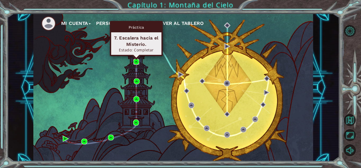
click at [139, 63] on img at bounding box center [137, 62] width 6 height 6
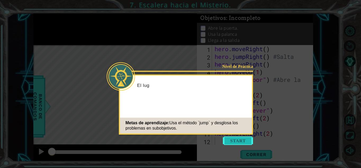
click at [230, 139] on button "Start" at bounding box center [238, 140] width 30 height 8
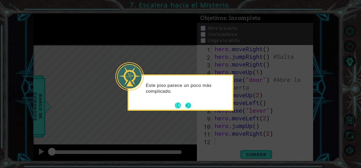
click at [191, 105] on button "Next" at bounding box center [188, 106] width 6 height 6
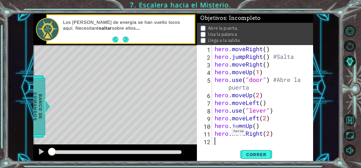
click at [40, 124] on span "Banco de comandos" at bounding box center [38, 106] width 14 height 55
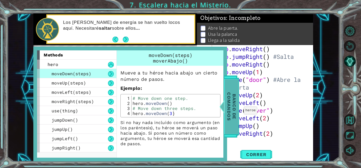
click at [229, 113] on span "Banco de comandos" at bounding box center [232, 106] width 14 height 55
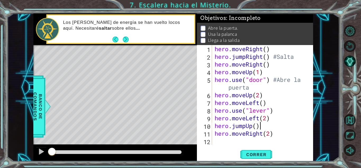
click at [269, 128] on div "hero . moveRight ( ) hero . jumpRight ( ) #Salta hero . moveRight ( ) hero . mo…" at bounding box center [264, 102] width 101 height 115
click at [214, 46] on div "hero . moveRight ( ) hero . jumpRight ( ) #Salta hero . moveRight ( ) hero . mo…" at bounding box center [264, 102] width 101 height 115
click at [215, 54] on div "hero . moveRight ( ) hero . jumpRight ( ) #Salta hero . moveRight ( ) hero . mo…" at bounding box center [264, 102] width 101 height 115
click at [215, 64] on div "hero . moveRight ( ) hero . jumpRight ( ) #Salta hero . moveRight ( ) hero . mo…" at bounding box center [264, 102] width 101 height 115
click at [216, 76] on div "hero . moveRight ( ) hero . jumpRight ( ) #Salta hero . moveRight ( ) hero . mo…" at bounding box center [264, 102] width 101 height 115
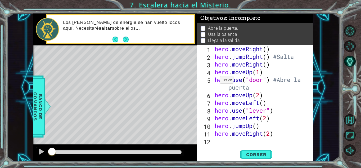
click at [216, 81] on div "hero . moveRight ( ) hero . jumpRight ( ) #Salta hero . moveRight ( ) hero . mo…" at bounding box center [264, 102] width 101 height 115
click at [216, 94] on div "hero . moveRight ( ) hero . jumpRight ( ) #Salta hero . moveRight ( ) hero . mo…" at bounding box center [264, 102] width 101 height 115
click at [215, 104] on div "hero . moveRight ( ) hero . jumpRight ( ) #Salta hero . moveRight ( ) hero . mo…" at bounding box center [264, 102] width 101 height 115
click at [215, 110] on div "hero . moveRight ( ) hero . jumpRight ( ) #Salta hero . moveRight ( ) hero . mo…" at bounding box center [264, 102] width 101 height 115
click at [215, 115] on div "hero . moveRight ( ) hero . jumpRight ( ) #Salta hero . moveRight ( ) hero . mo…" at bounding box center [264, 102] width 101 height 115
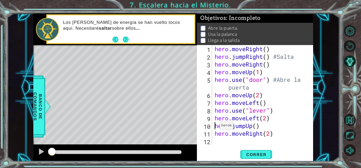
click at [215, 127] on div "hero . moveRight ( ) hero . jumpRight ( ) #Salta hero . moveRight ( ) hero . mo…" at bounding box center [264, 102] width 101 height 115
click at [216, 133] on div "hero . moveRight ( ) hero . jumpRight ( ) #Salta hero . moveRight ( ) hero . mo…" at bounding box center [264, 102] width 101 height 115
type textarea "hero.moveRight(2)"
click at [216, 139] on div "hero . moveRight ( ) hero . jumpRight ( ) #Salta hero . moveRight ( ) hero . mo…" at bounding box center [264, 102] width 101 height 115
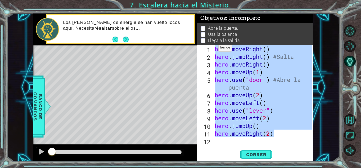
drag, startPoint x: 281, startPoint y: 136, endPoint x: 211, endPoint y: 48, distance: 113.0
click at [211, 48] on div "1 2 3 4 5 6 7 8 9 10 11 12 hero . moveRight ( ) hero . jumpRight ( ) #Salta her…" at bounding box center [254, 95] width 115 height 100
click at [272, 135] on div "hero . moveRight ( ) hero . jumpRight ( ) #Salta hero . moveRight ( ) hero . mo…" at bounding box center [263, 95] width 99 height 100
type textarea "hero.moveRight(2)"
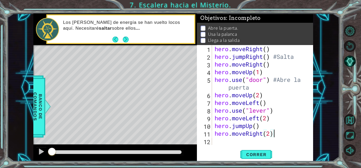
click at [283, 136] on div "hero . moveRight ( ) hero . jumpRight ( ) #Salta hero . moveRight ( ) hero . mo…" at bounding box center [264, 102] width 101 height 115
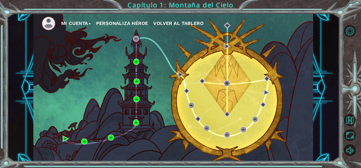
click at [146, 139] on div "Mi Cuenta Personaliza Héroe Volver al Tablero" at bounding box center [173, 88] width 280 height 148
click at [66, 81] on div "Mi Cuenta Personaliza Héroe Volver al Tablero" at bounding box center [173, 88] width 280 height 148
click at [32, 11] on div "Mi Cuenta Personaliza Héroe Volver al Tablero Capítulo 1: Montaña del Cielo" at bounding box center [180, 84] width 361 height 168
drag, startPoint x: 137, startPoint y: 23, endPoint x: 145, endPoint y: 28, distance: 9.4
click at [145, 28] on ul "Mi Cuenta Personaliza Héroe Volver al Tablero" at bounding box center [177, 23] width 272 height 15
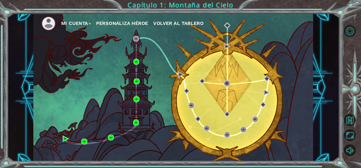
click at [145, 28] on ul "Mi Cuenta Personaliza Héroe Volver al Tablero" at bounding box center [177, 23] width 272 height 15
click at [128, 20] on button "Personaliza Héroe" at bounding box center [122, 23] width 52 height 8
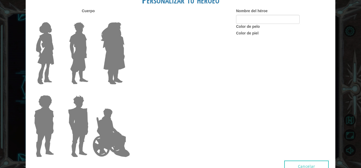
type input "Sky"
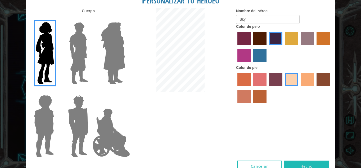
click at [113, 45] on img at bounding box center [113, 53] width 29 height 66
click at [125, 19] on input "Hero Amethyst" at bounding box center [125, 19] width 0 height 0
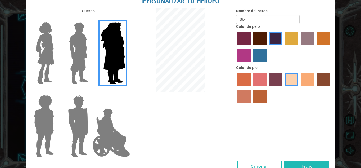
click at [54, 64] on img at bounding box center [45, 53] width 22 height 66
click at [56, 19] on input "Hero Connie" at bounding box center [56, 19] width 0 height 0
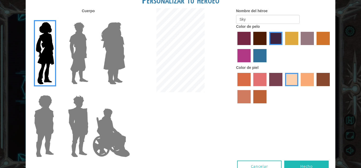
click at [265, 83] on label "froly skin color" at bounding box center [260, 79] width 13 height 13
click at [252, 88] on input "froly skin color" at bounding box center [252, 88] width 0 height 0
click at [290, 79] on label "sandy beach skin color" at bounding box center [291, 79] width 13 height 13
click at [283, 88] on input "sandy beach skin color" at bounding box center [283, 88] width 0 height 0
click at [298, 162] on button "Hecho" at bounding box center [307, 167] width 45 height 12
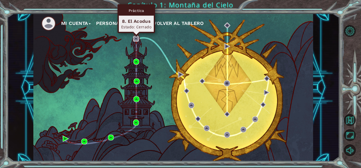
click at [136, 38] on img at bounding box center [136, 39] width 6 height 6
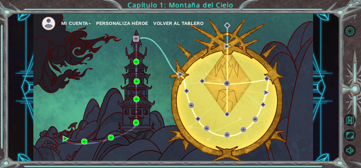
click at [136, 38] on img at bounding box center [136, 39] width 6 height 6
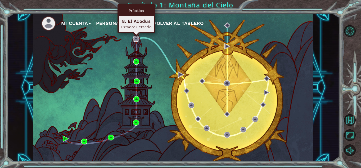
click at [135, 39] on img at bounding box center [136, 39] width 6 height 6
click at [136, 39] on img at bounding box center [136, 39] width 6 height 6
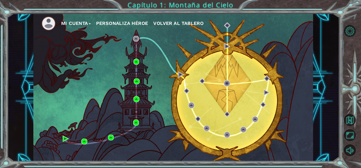
click at [131, 36] on div "Mi Cuenta Personaliza Héroe Volver al Tablero" at bounding box center [173, 88] width 280 height 148
click at [141, 40] on div "Mi Cuenta Personaliza Héroe Volver al Tablero" at bounding box center [173, 88] width 280 height 148
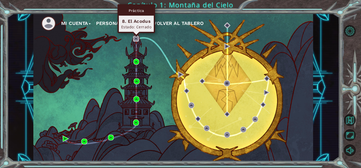
click at [138, 40] on img at bounding box center [136, 39] width 6 height 6
click at [136, 37] on img at bounding box center [136, 39] width 6 height 6
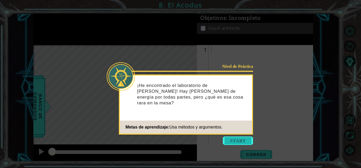
click at [230, 139] on button "Start" at bounding box center [238, 140] width 30 height 8
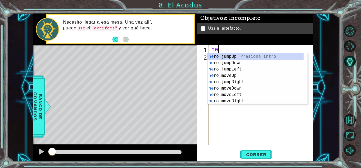
scroll to position [0, 0]
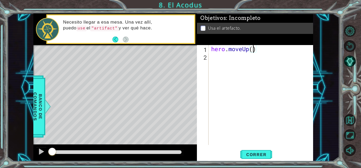
type textarea "hero.moveUp(2)"
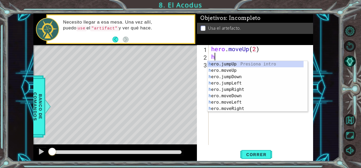
type textarea "her"
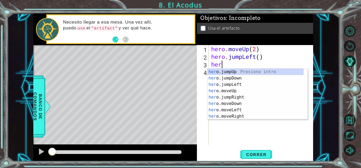
scroll to position [0, 0]
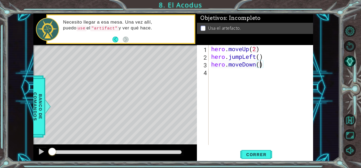
type textarea "hero.moveDown(2)"
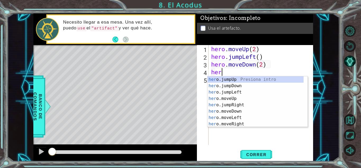
type textarea "hero"
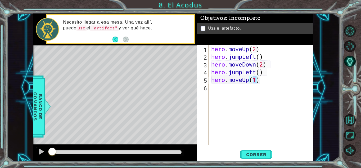
type textarea "hero.moveUp(2)"
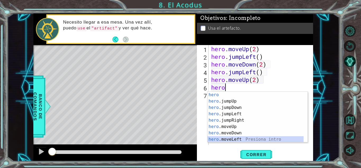
scroll to position [6, 0]
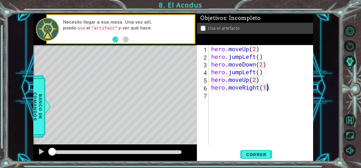
type textarea "hero.moveRight()"
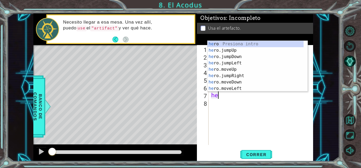
scroll to position [0, 0]
type textarea "h"
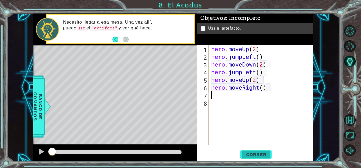
click at [264, 155] on span "Correr" at bounding box center [256, 154] width 31 height 5
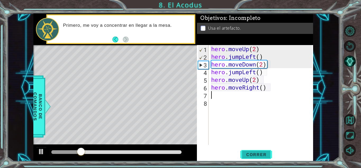
click at [266, 154] on span "Correr" at bounding box center [256, 154] width 31 height 5
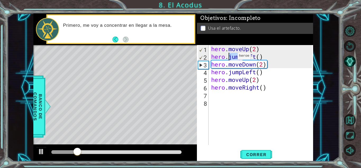
drag, startPoint x: 242, startPoint y: 57, endPoint x: 229, endPoint y: 57, distance: 12.7
click at [229, 57] on div "hero . moveUp ( 2 ) hero . jumpLeft ( ) hero . moveDown ( 2 ) hero . jumpLeft (…" at bounding box center [262, 102] width 105 height 115
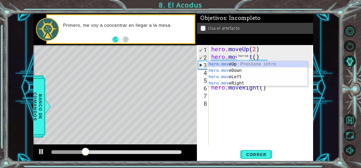
scroll to position [0, 2]
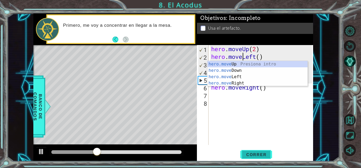
type textarea "hero.moveLeft()"
click at [254, 151] on button "Correr" at bounding box center [257, 155] width 32 height 12
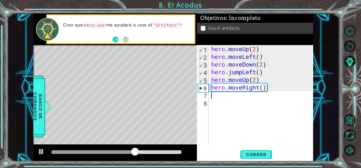
click at [221, 95] on div "hero . moveUp ( 2 ) hero . moveLeft ( ) hero . moveDown ( 2 ) hero . jumpLeft (…" at bounding box center [262, 102] width 105 height 115
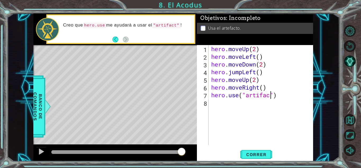
scroll to position [0, 3]
type textarea "hero.use("artifact")"
click at [251, 157] on button "Correr" at bounding box center [257, 155] width 32 height 12
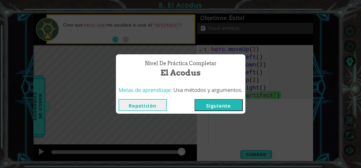
click at [338, 29] on div "Nivel de Práctica Completar El Acodus Metas de aprendizaje: Usa métodos y argum…" at bounding box center [180, 84] width 361 height 168
click at [285, 61] on div "Nivel de Práctica Completar El Acodus Metas de aprendizaje: Usa métodos y argum…" at bounding box center [180, 84] width 361 height 168
click at [251, 34] on div "Nivel de Práctica Completar El Acodus Metas de aprendizaje: Usa métodos y argum…" at bounding box center [180, 84] width 361 height 168
